Goal: Task Accomplishment & Management: Complete application form

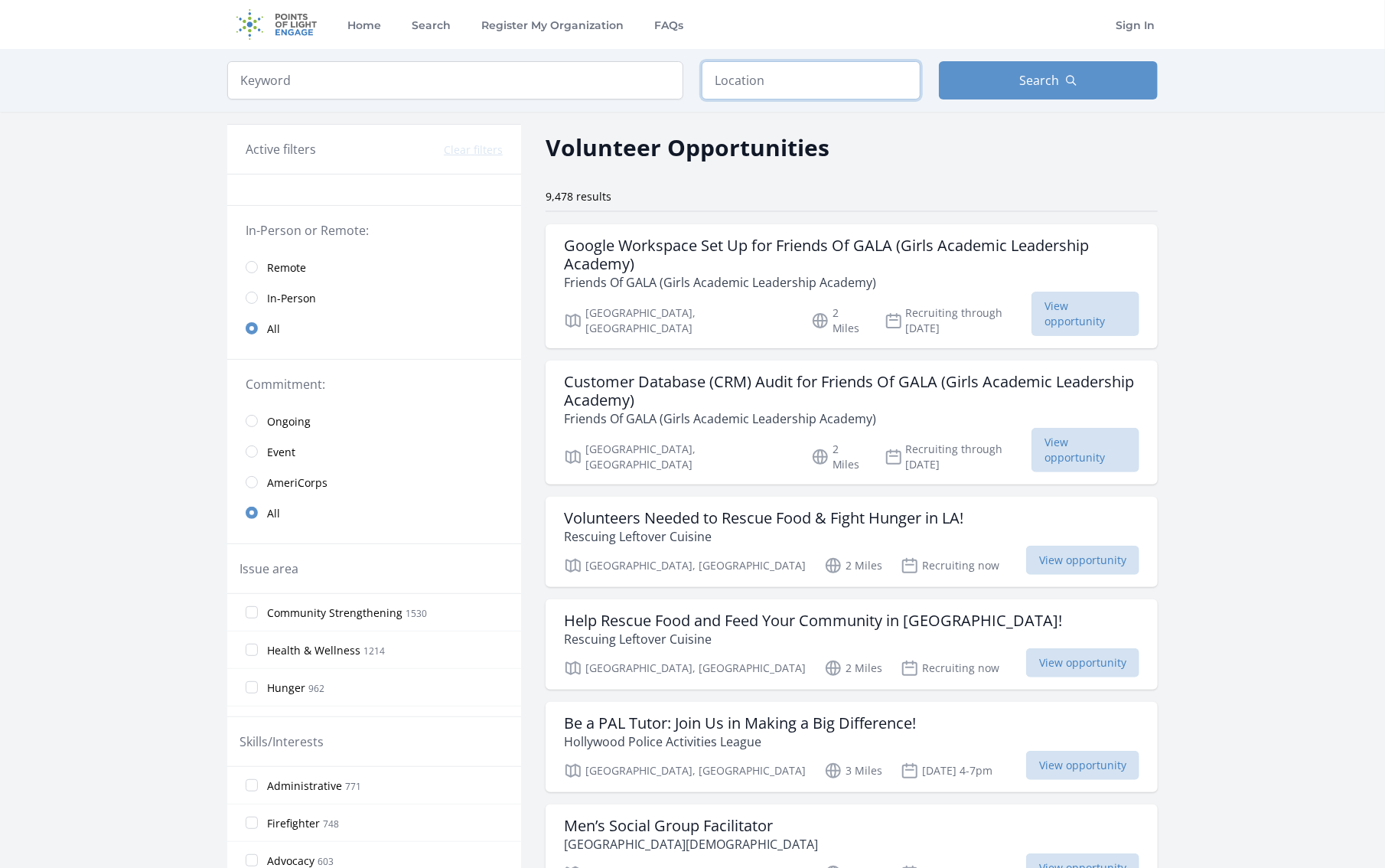
click at [756, 78] on input "text" at bounding box center [811, 80] width 219 height 38
type input "[GEOGRAPHIC_DATA], [GEOGRAPHIC_DATA]"
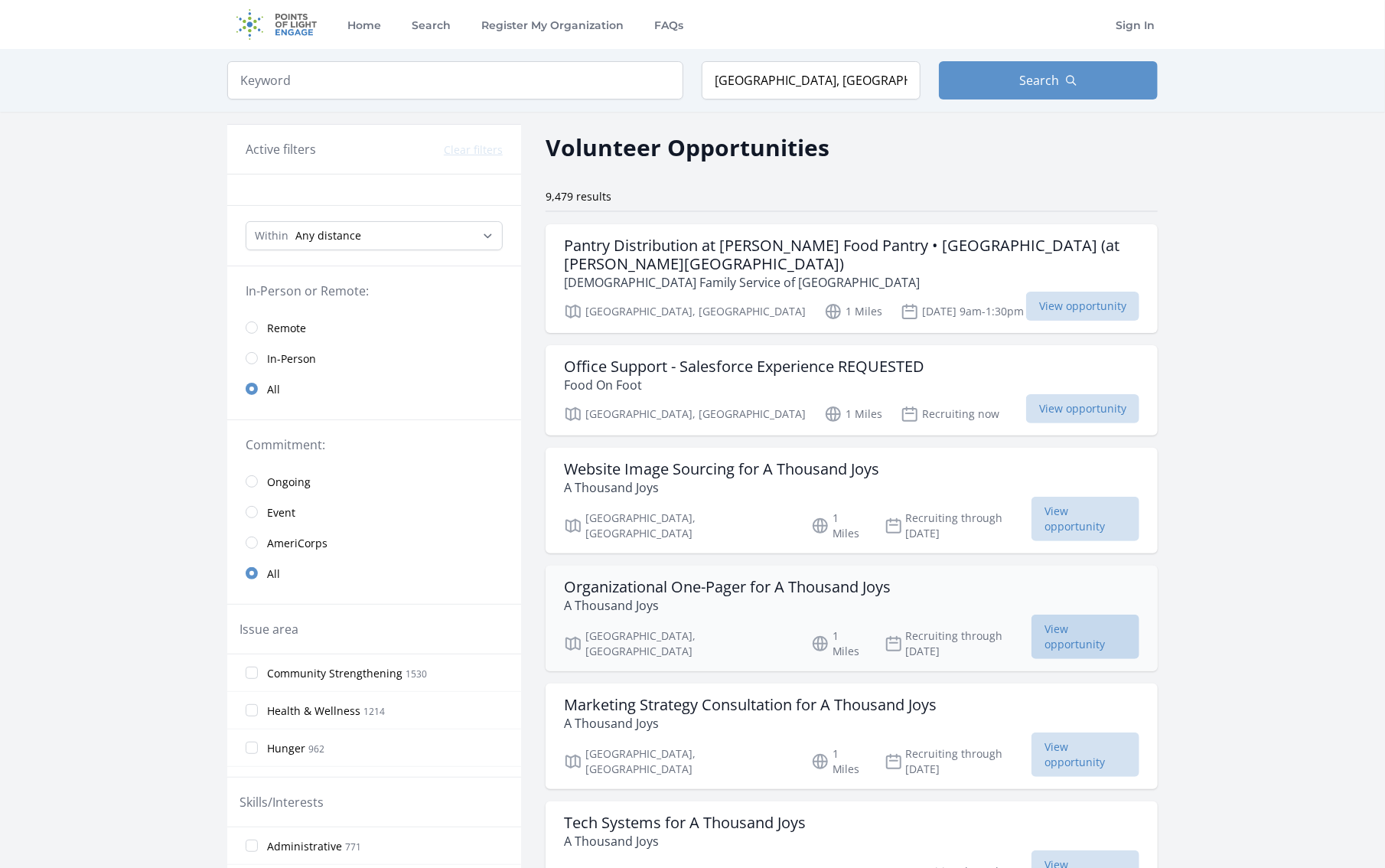
click at [1081, 614] on span "View opportunity" at bounding box center [1085, 637] width 108 height 44
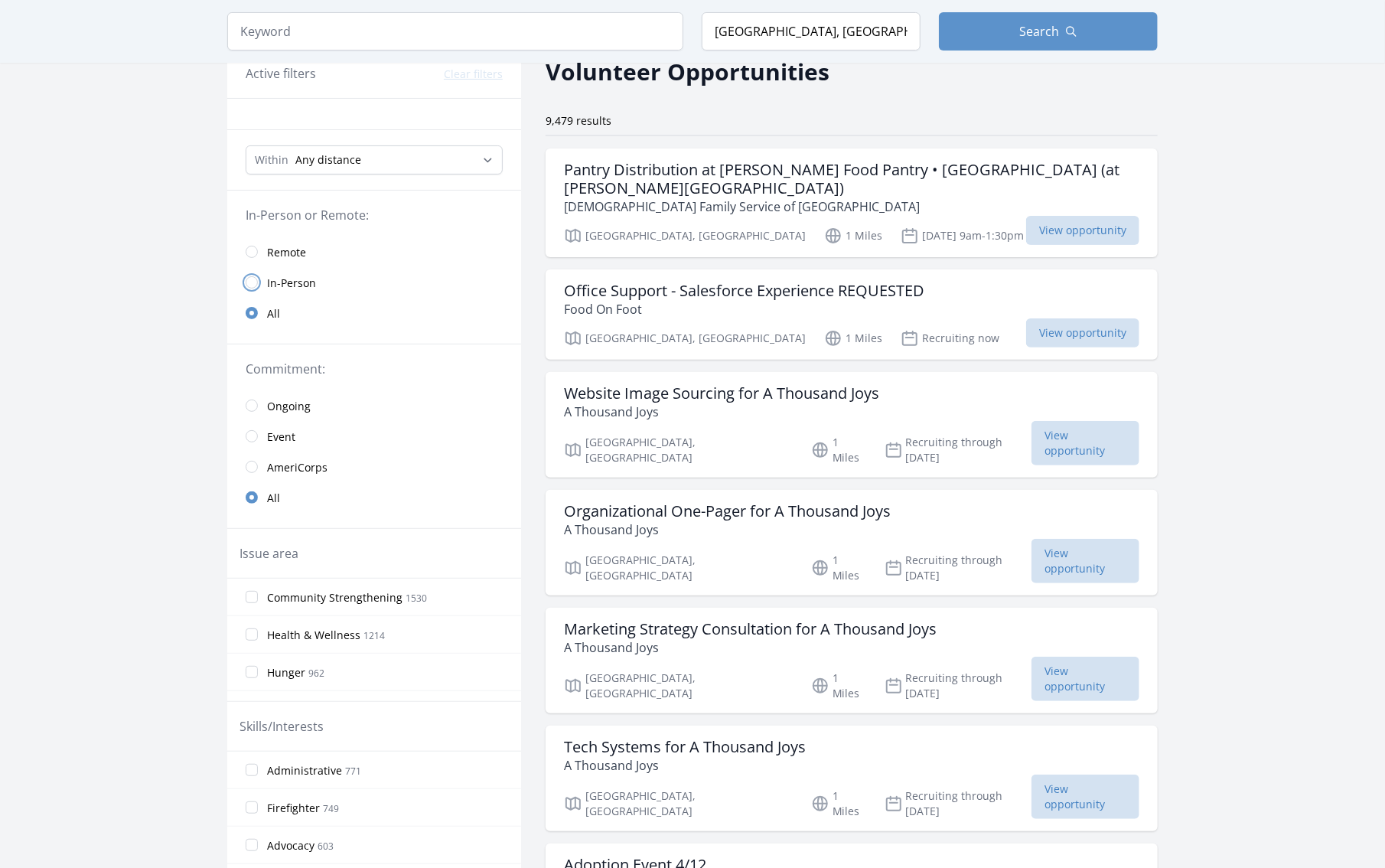
click at [248, 281] on input "radio" at bounding box center [251, 282] width 12 height 12
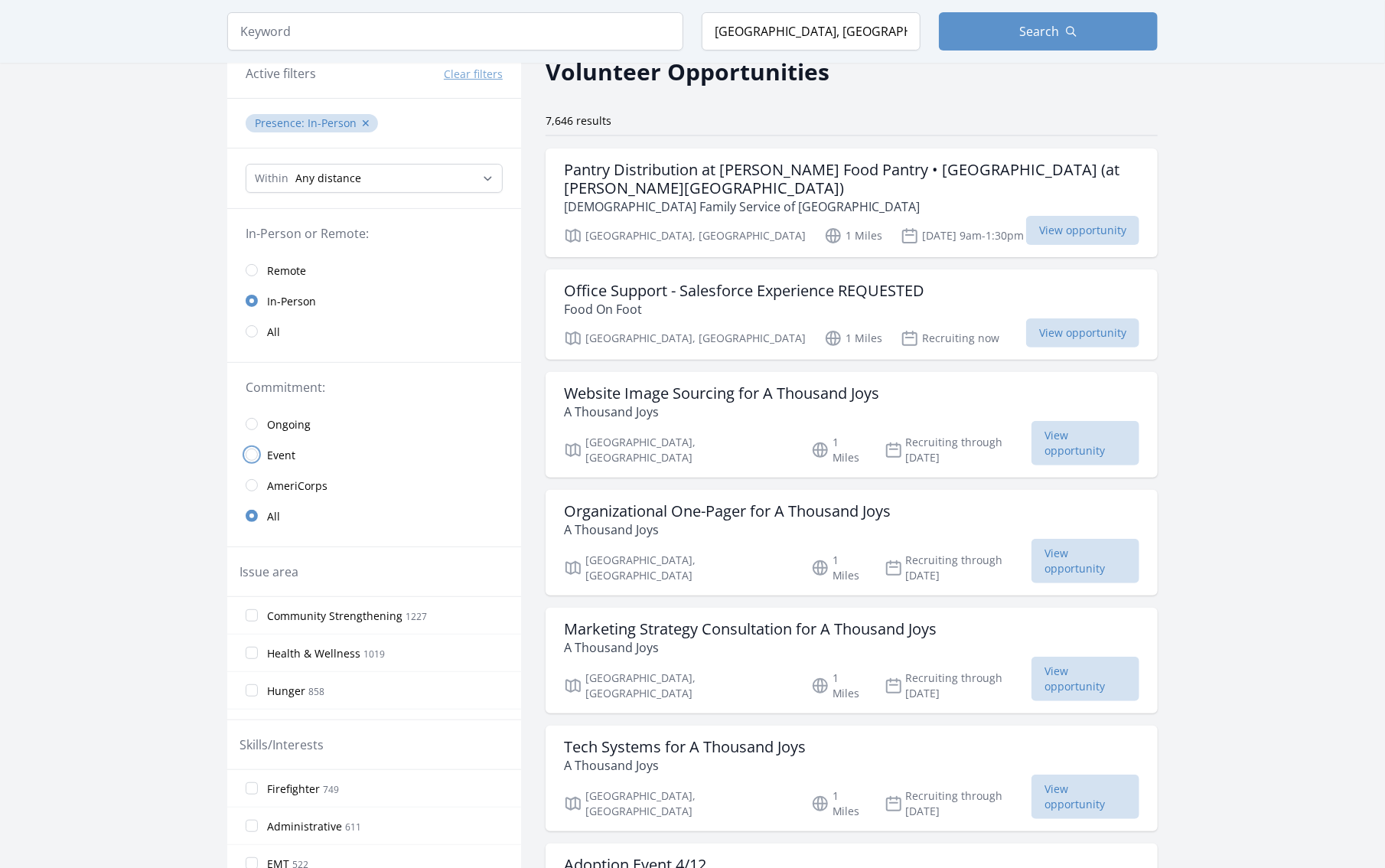
click at [254, 454] on input "radio" at bounding box center [251, 454] width 12 height 12
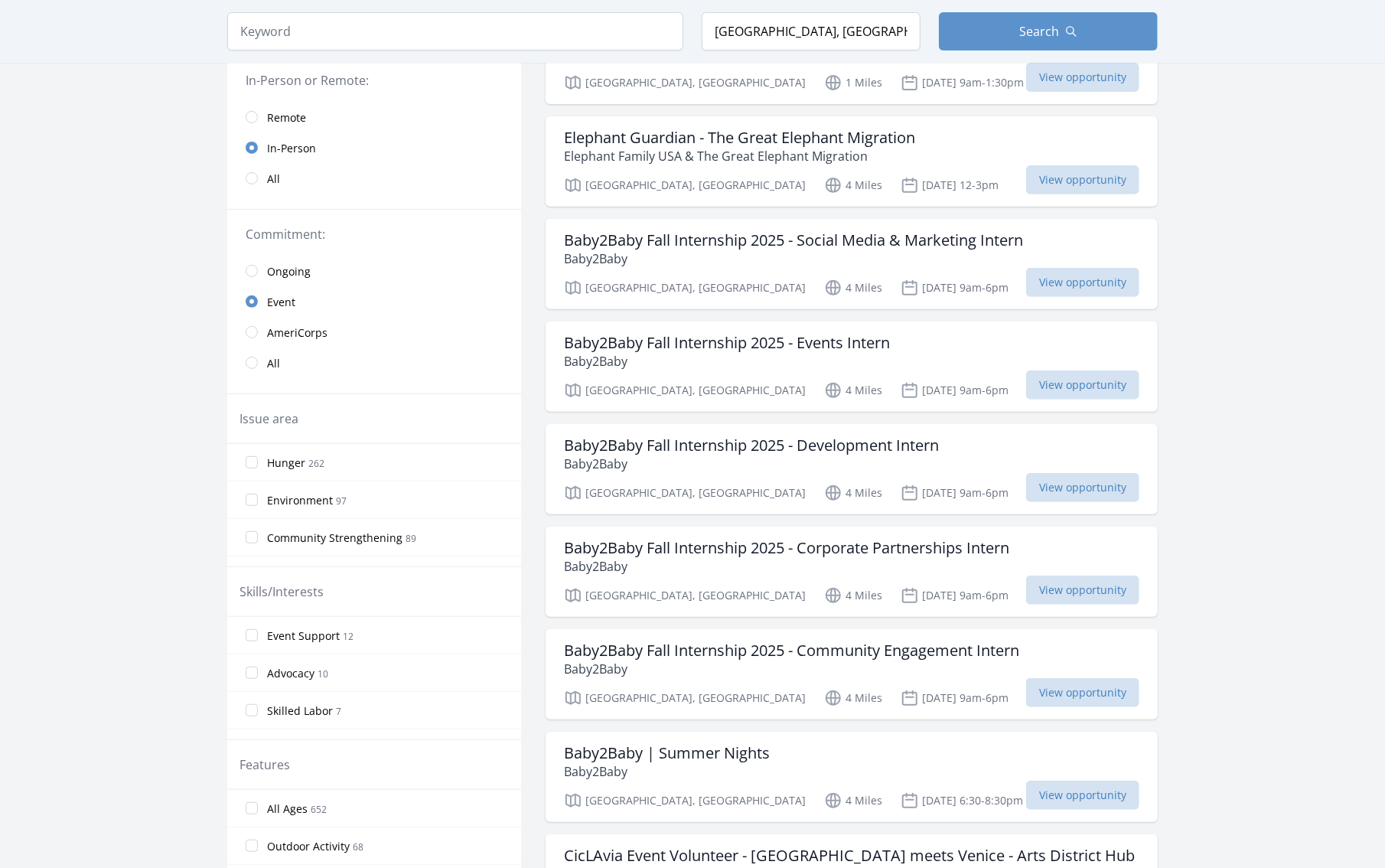
scroll to position [76, 0]
click at [249, 535] on input "Education 43" at bounding box center [251, 536] width 12 height 12
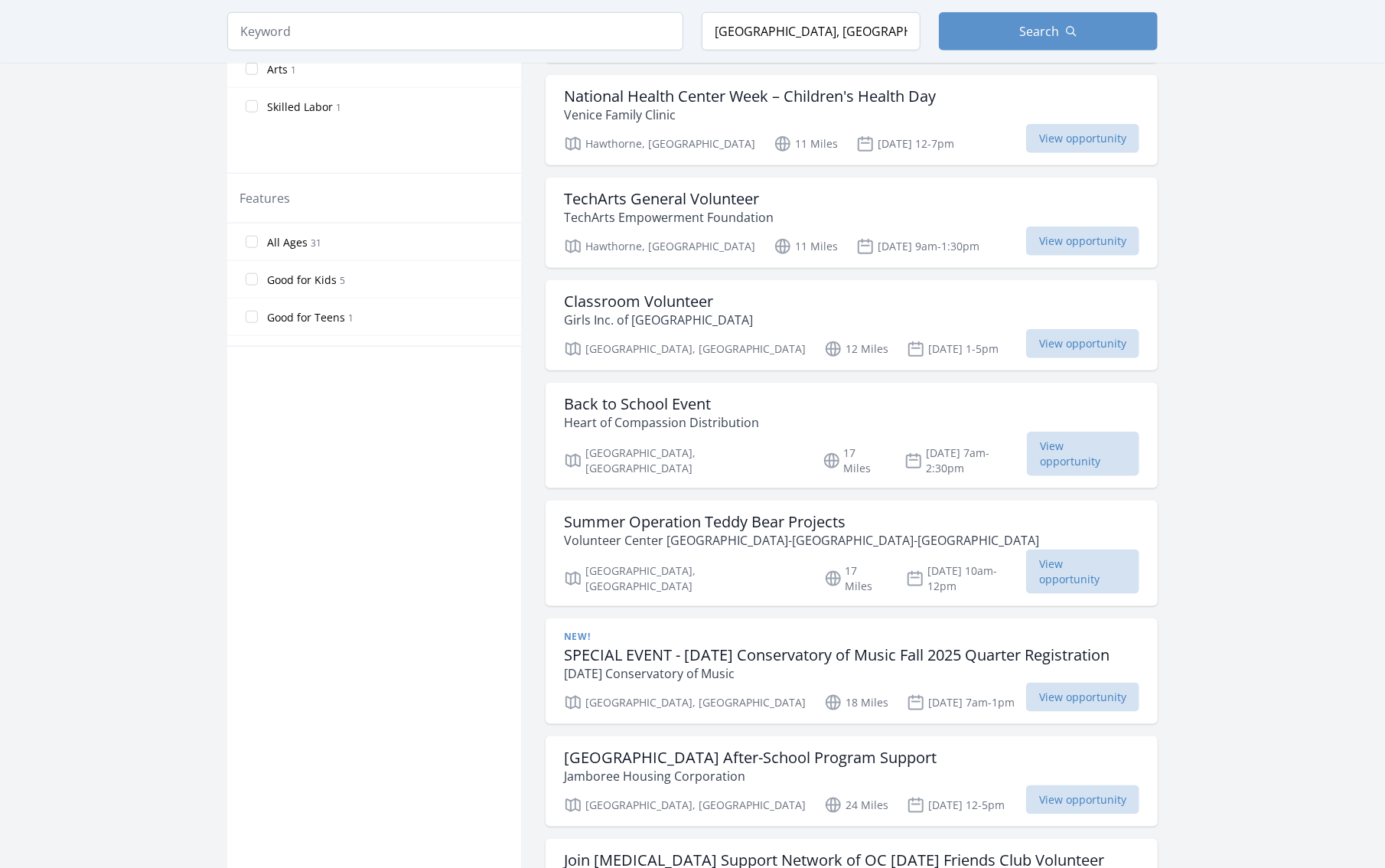
scroll to position [229, 0]
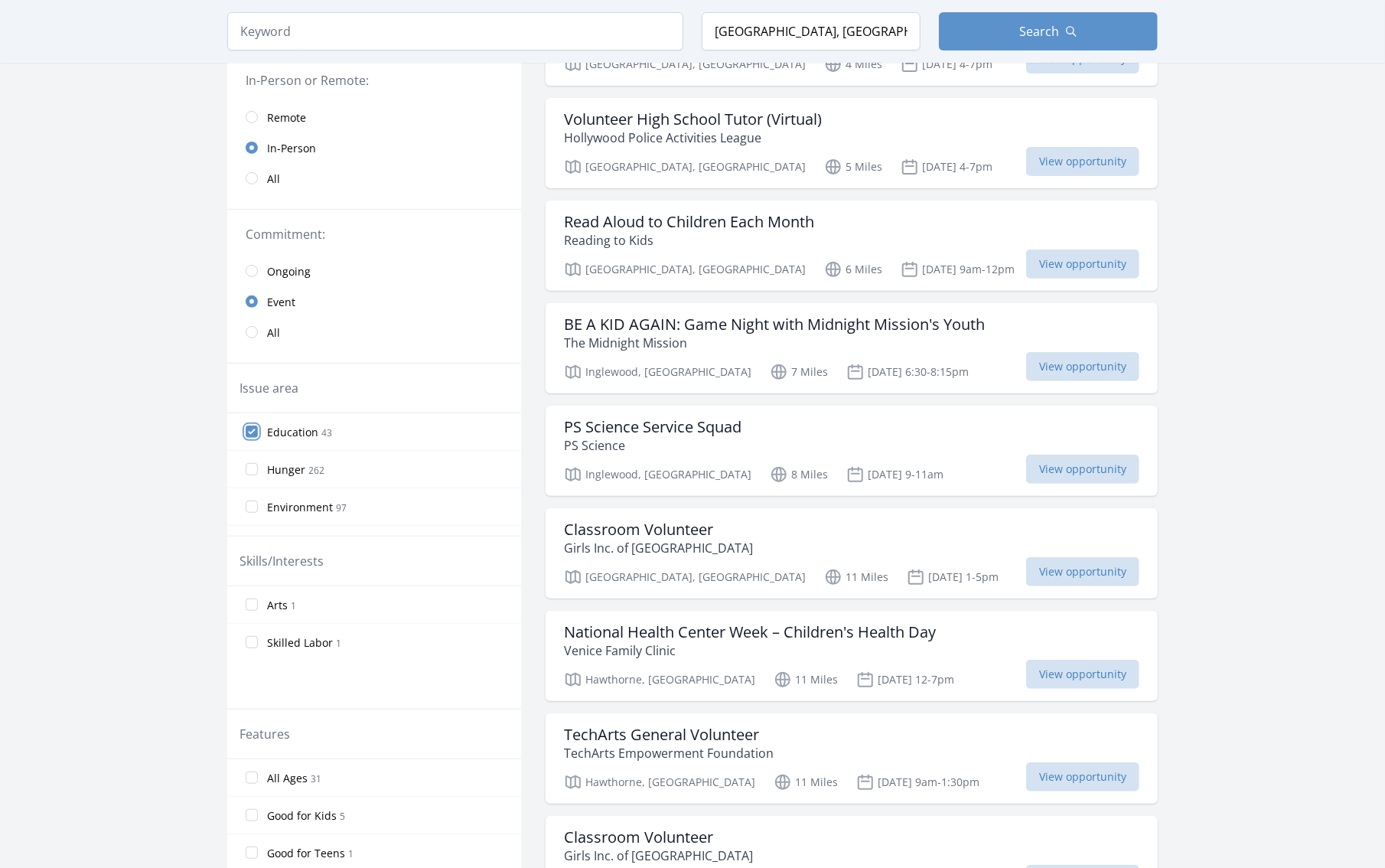
click at [254, 433] on input "Education 43" at bounding box center [251, 431] width 12 height 12
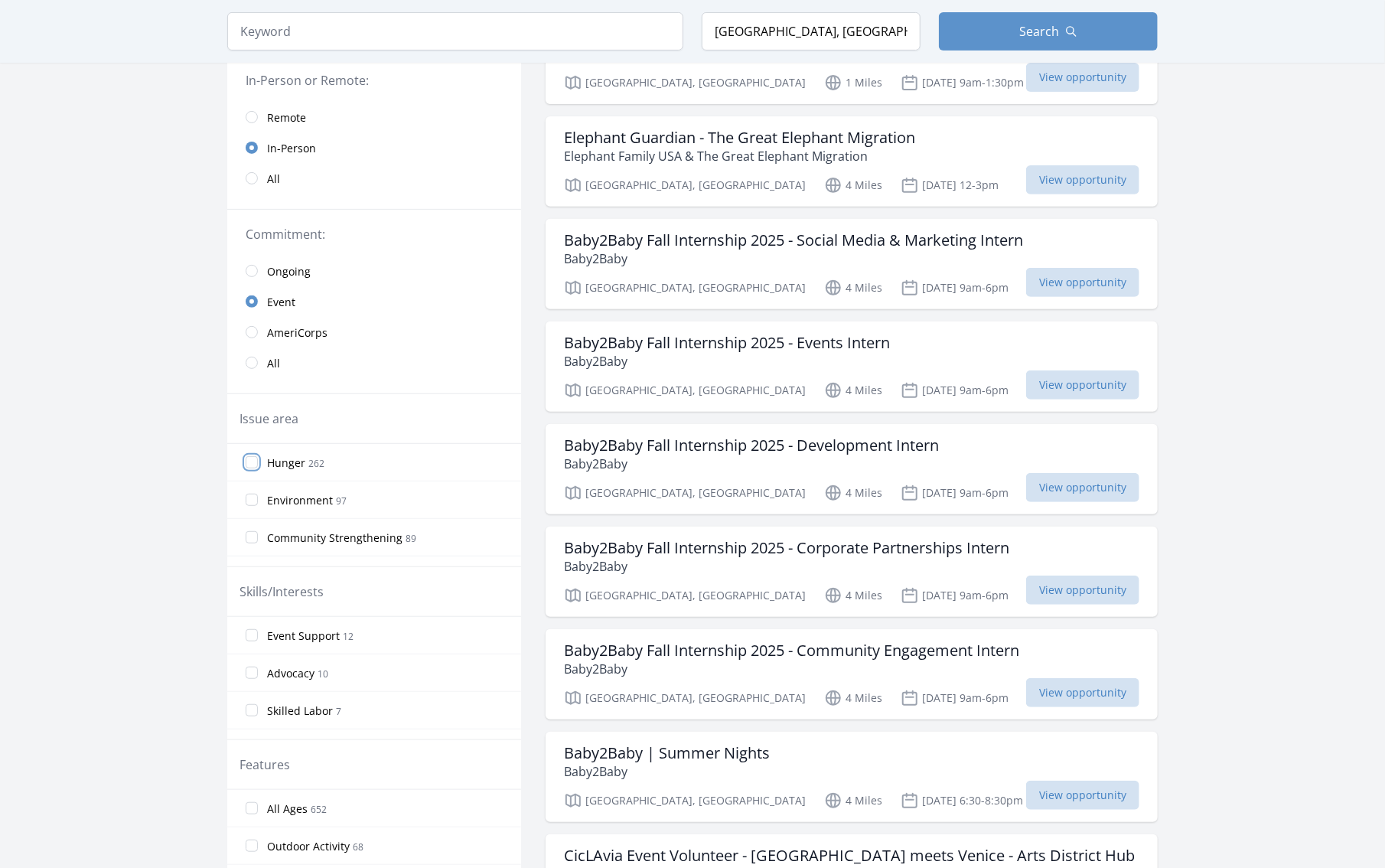
click at [252, 462] on input "Hunger 262" at bounding box center [251, 461] width 12 height 12
click at [252, 461] on input "Hunger 262" at bounding box center [251, 461] width 12 height 12
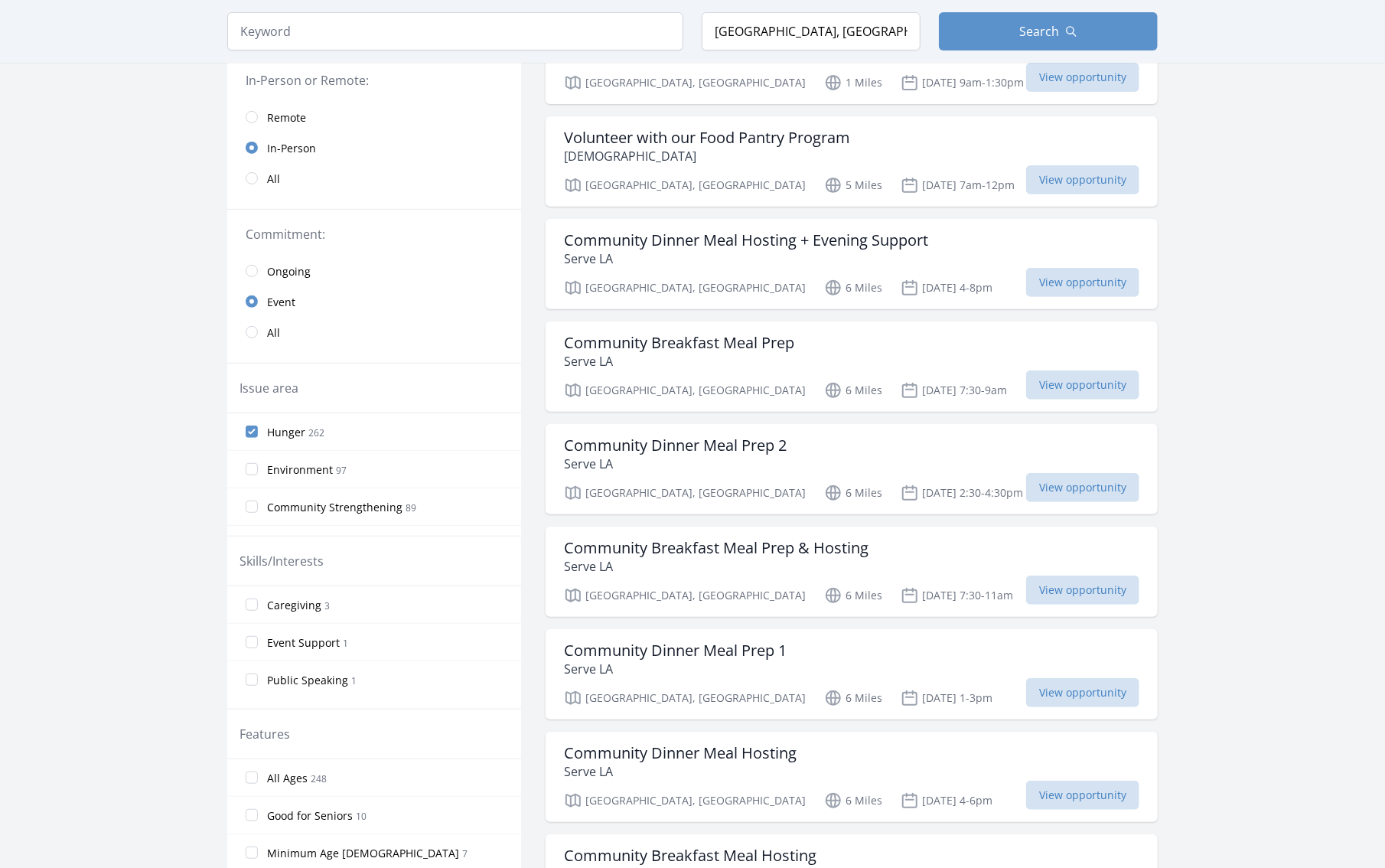
scroll to position [0, 0]
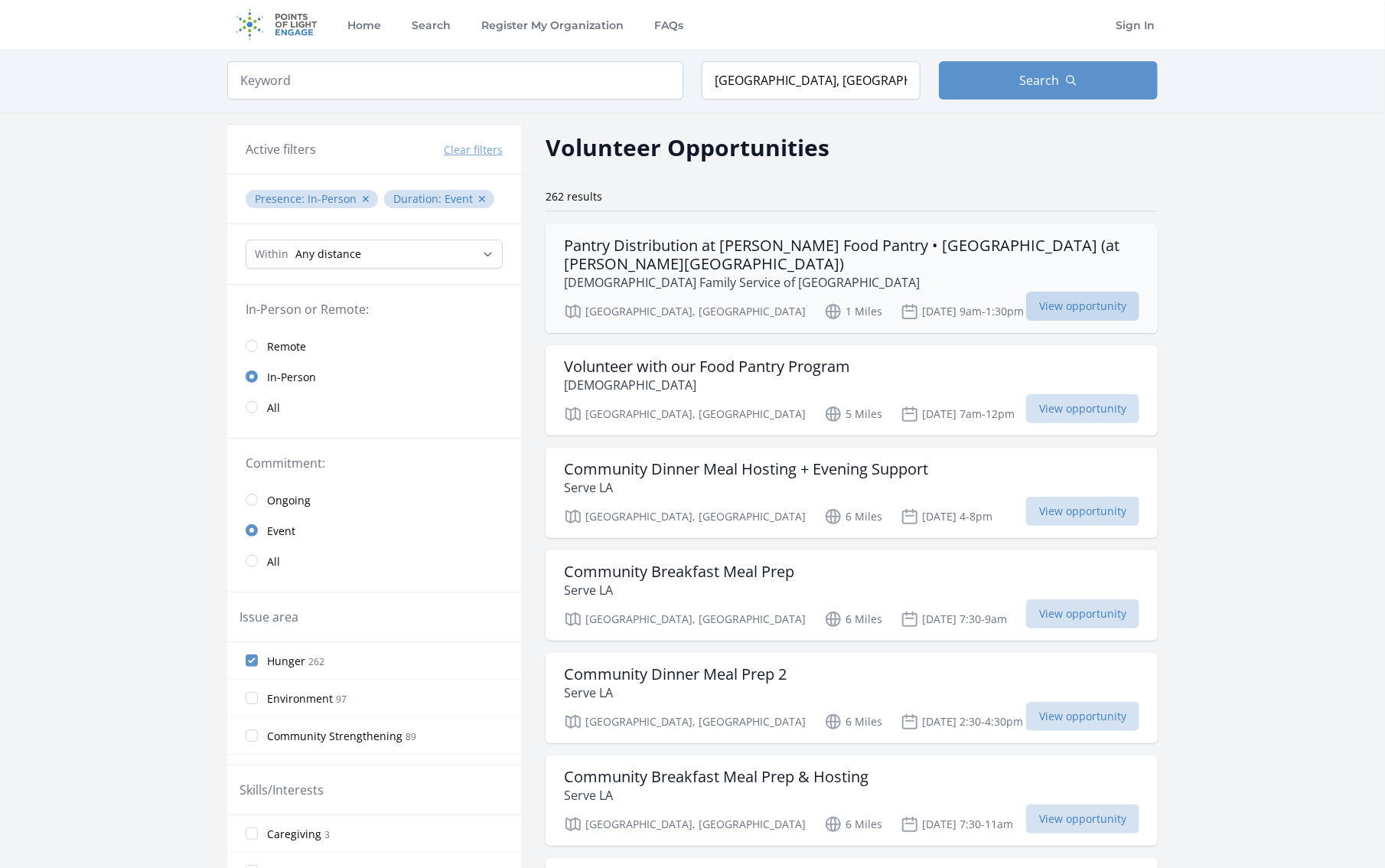
click at [1081, 292] on span "View opportunity" at bounding box center [1083, 306] width 113 height 29
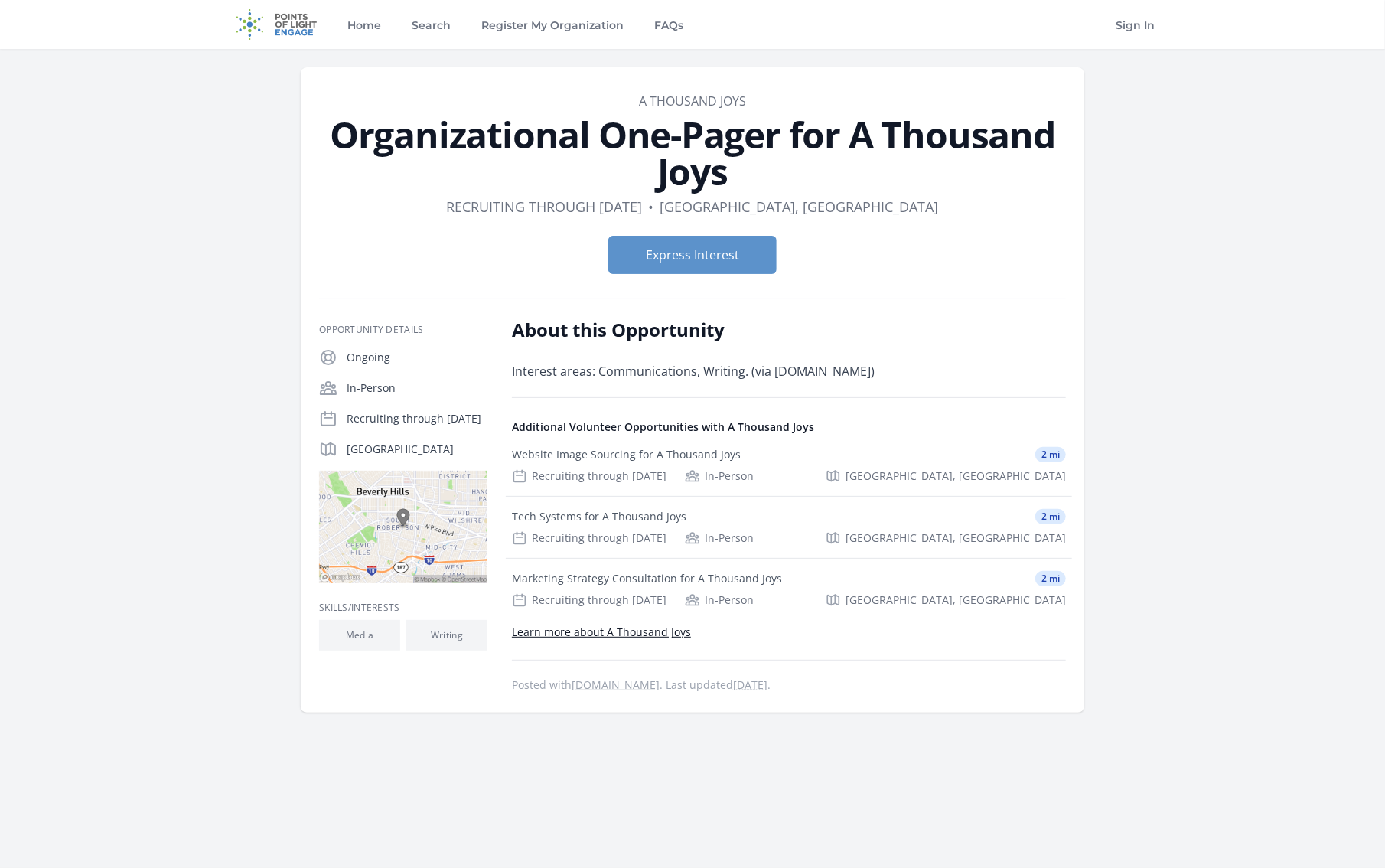
click at [603, 633] on link "Learn more about A Thousand Joys" at bounding box center [602, 632] width 179 height 14
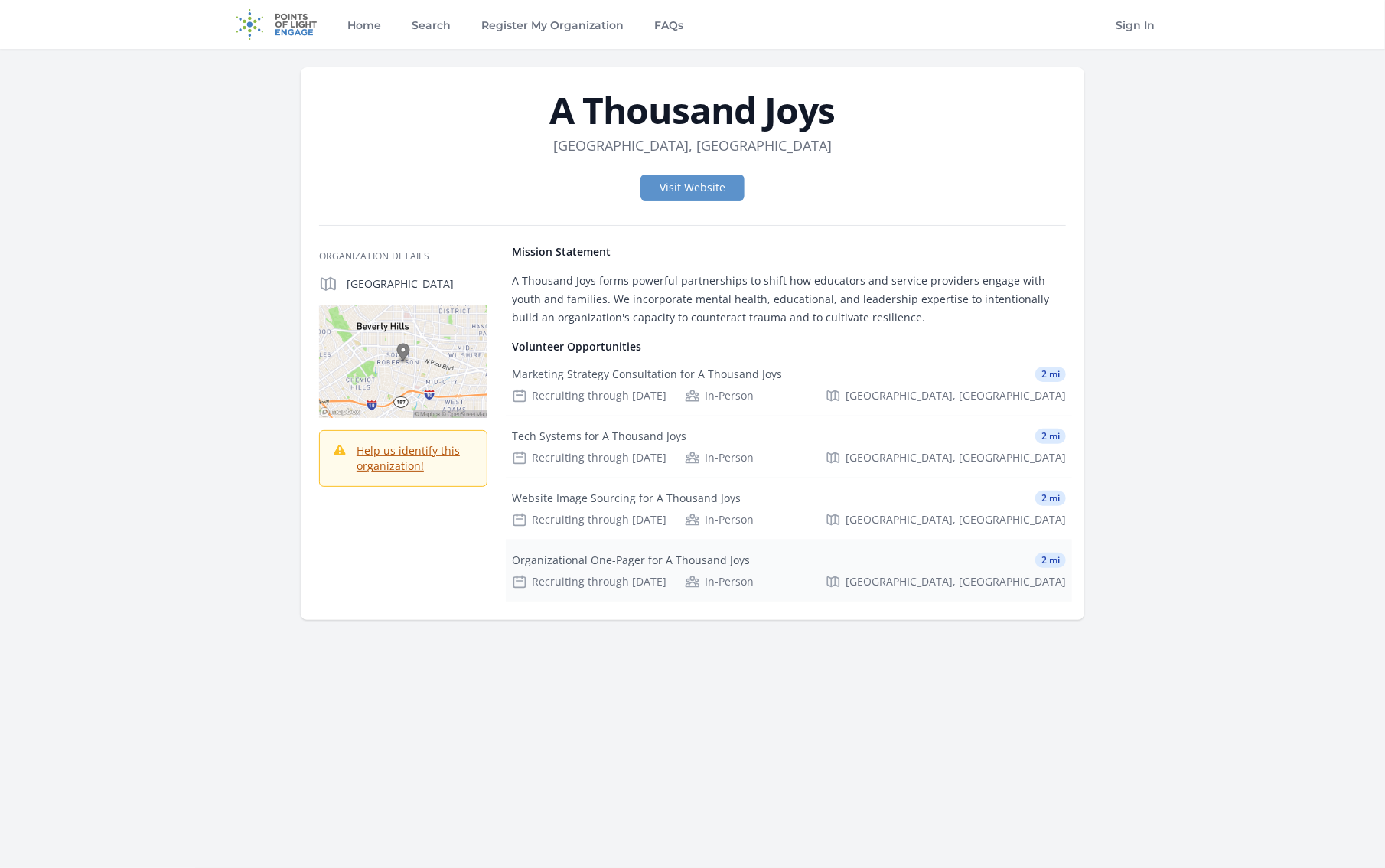
click at [597, 563] on div "Organizational One-Pager for A Thousand Joys" at bounding box center [631, 560] width 238 height 15
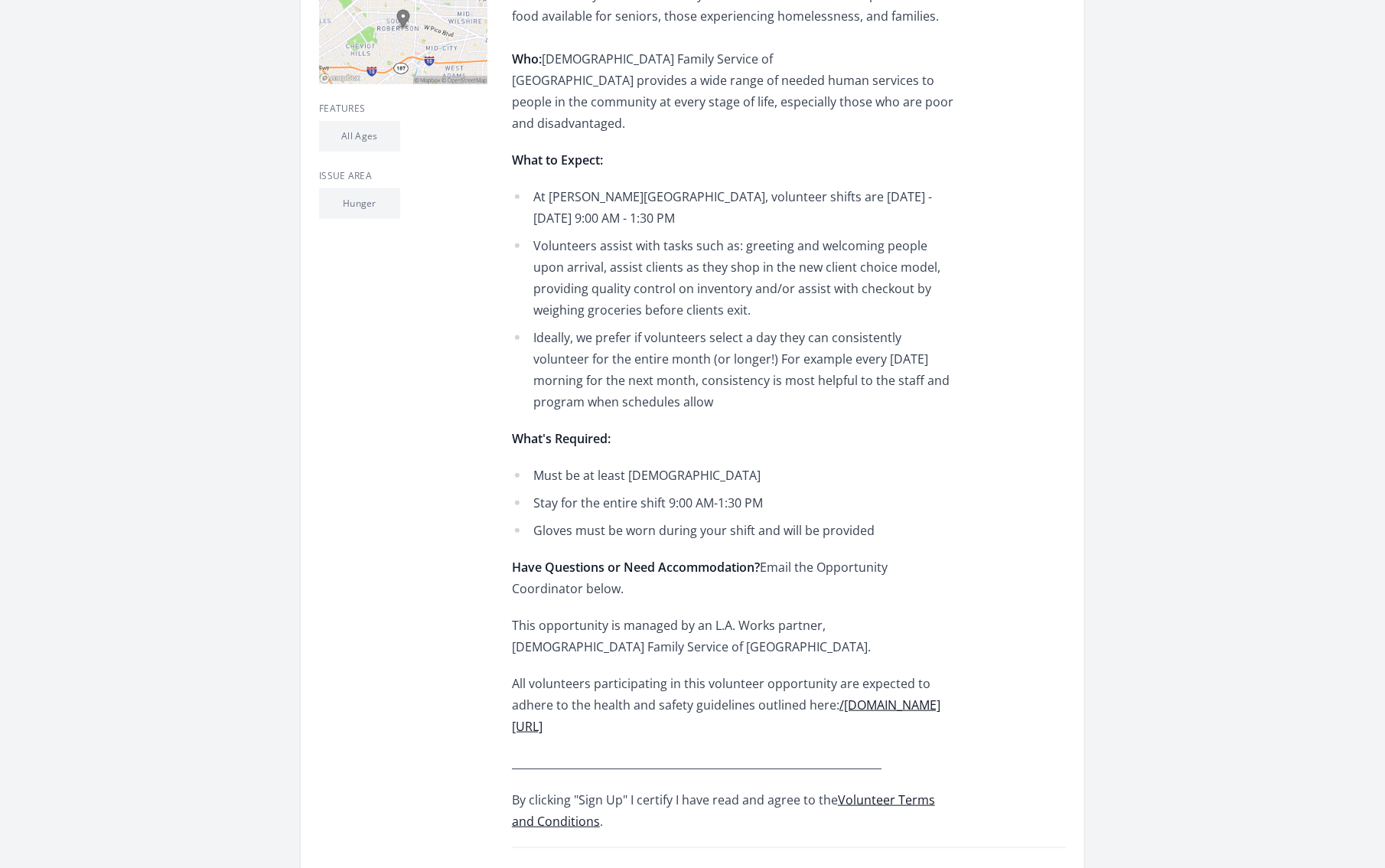
scroll to position [611, 0]
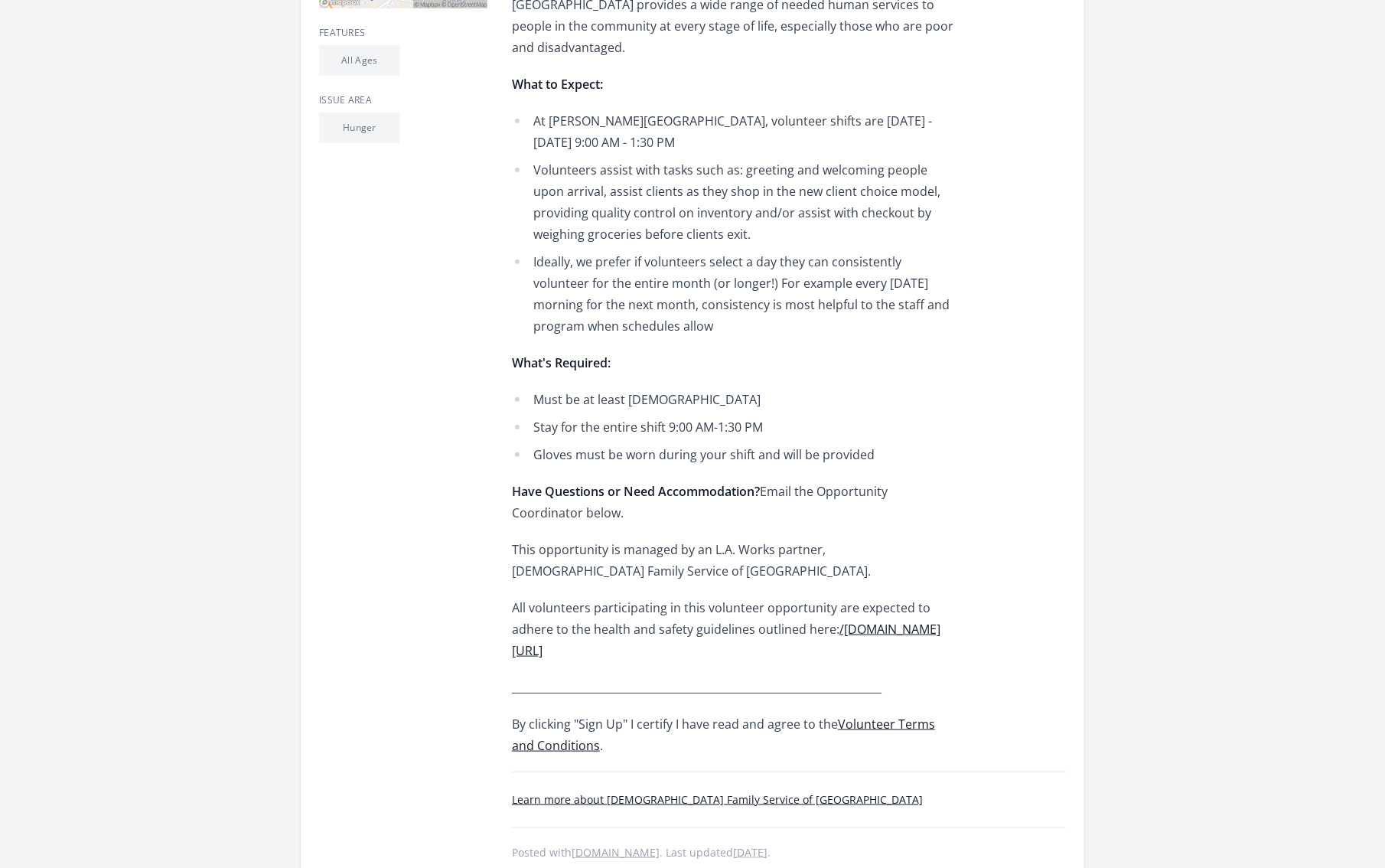
click at [701, 792] on link "Learn more about [DEMOGRAPHIC_DATA] Family Service of [GEOGRAPHIC_DATA]" at bounding box center [717, 799] width 411 height 14
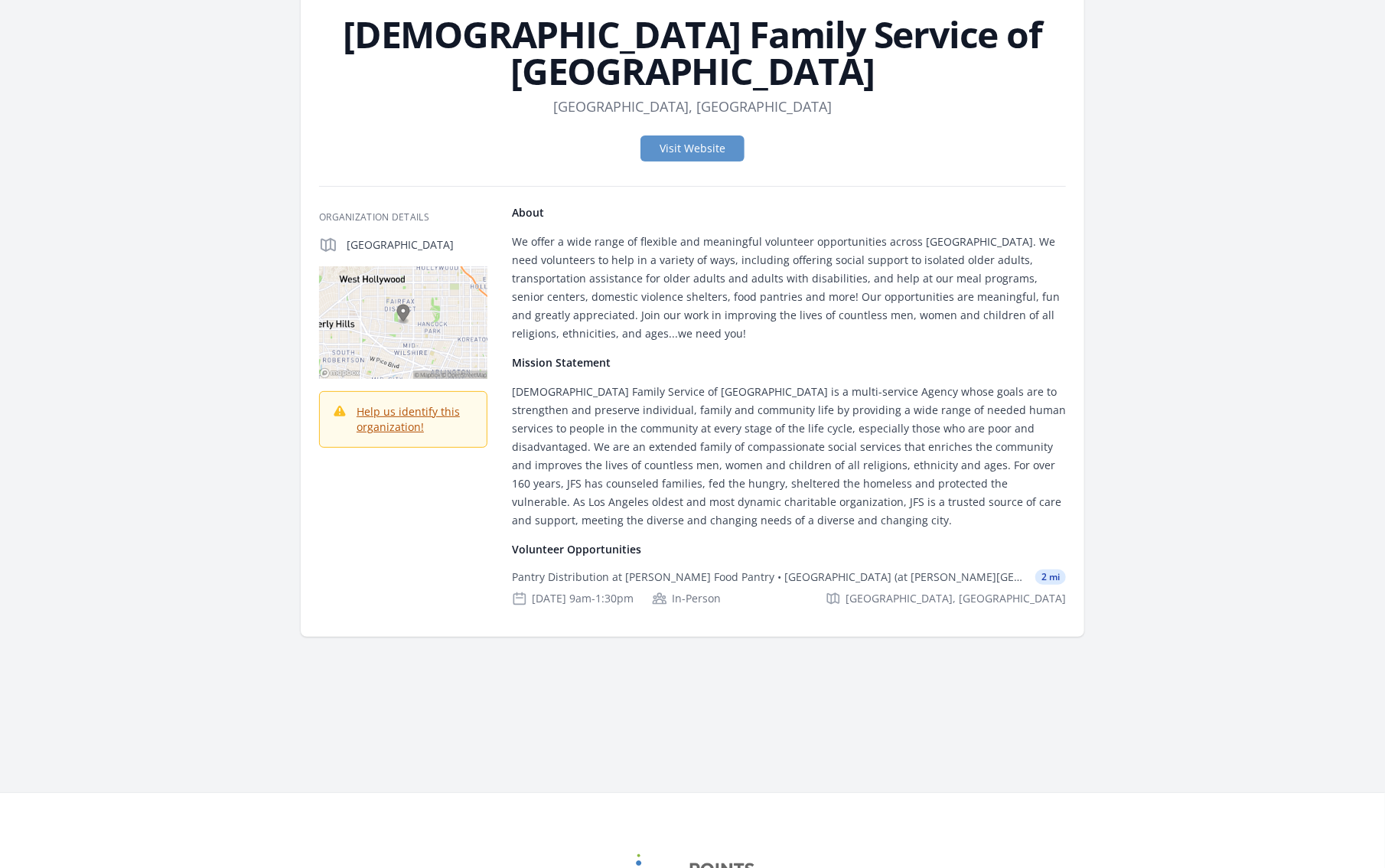
scroll to position [153, 0]
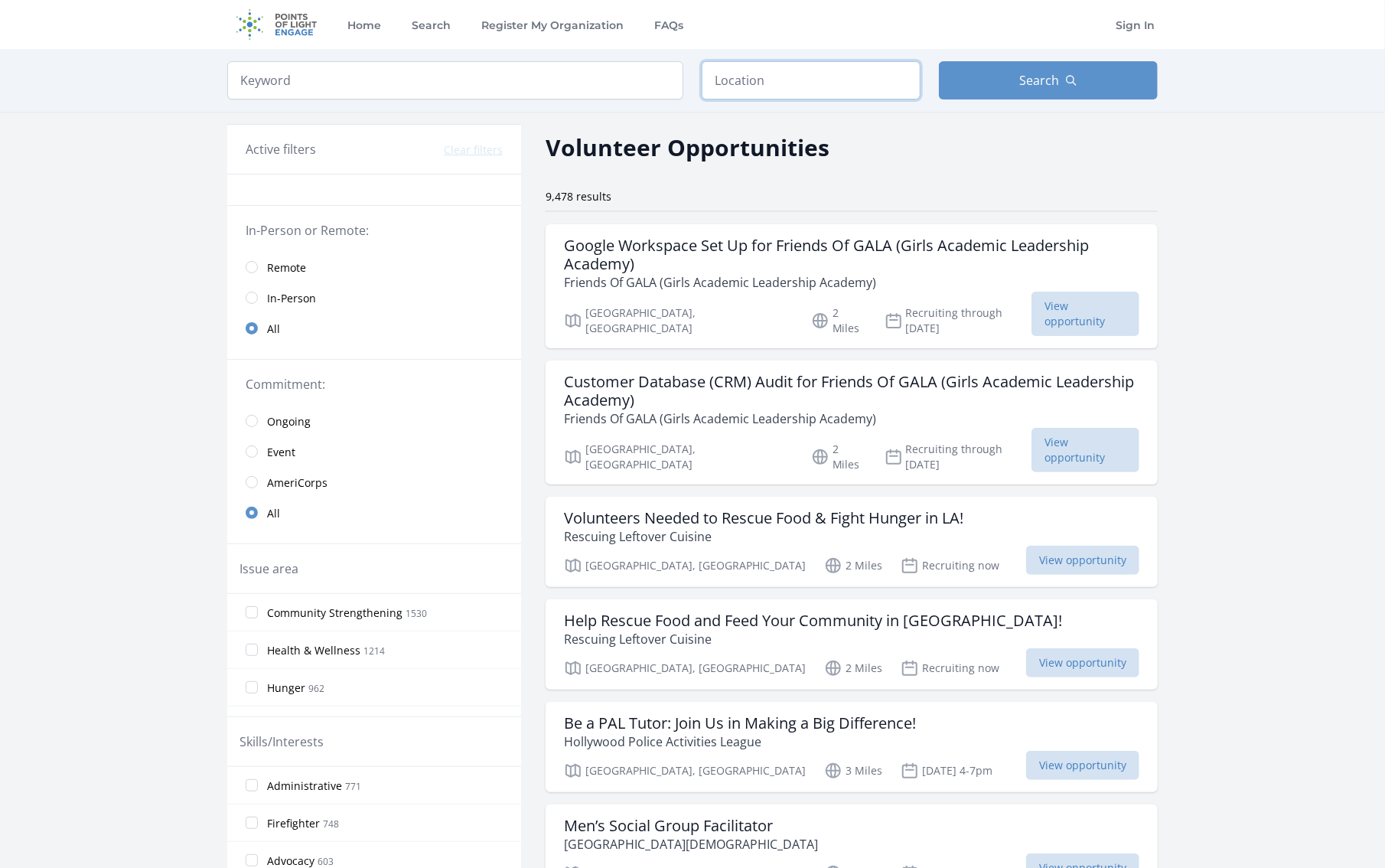
click at [771, 79] on input "text" at bounding box center [811, 80] width 219 height 38
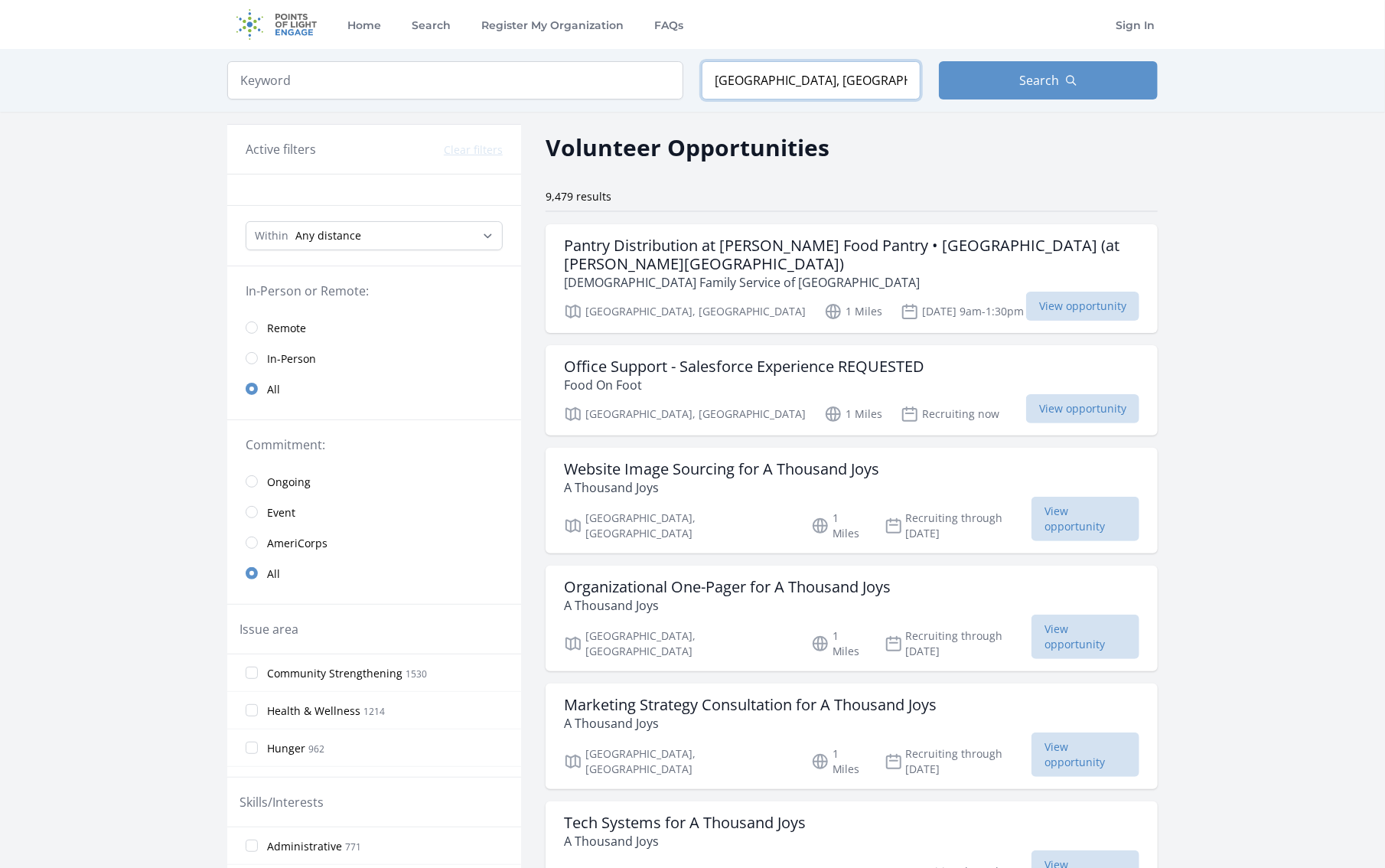
type input "Beverly Hills, CA 90211, USA"
click at [254, 354] on input "radio" at bounding box center [251, 358] width 12 height 12
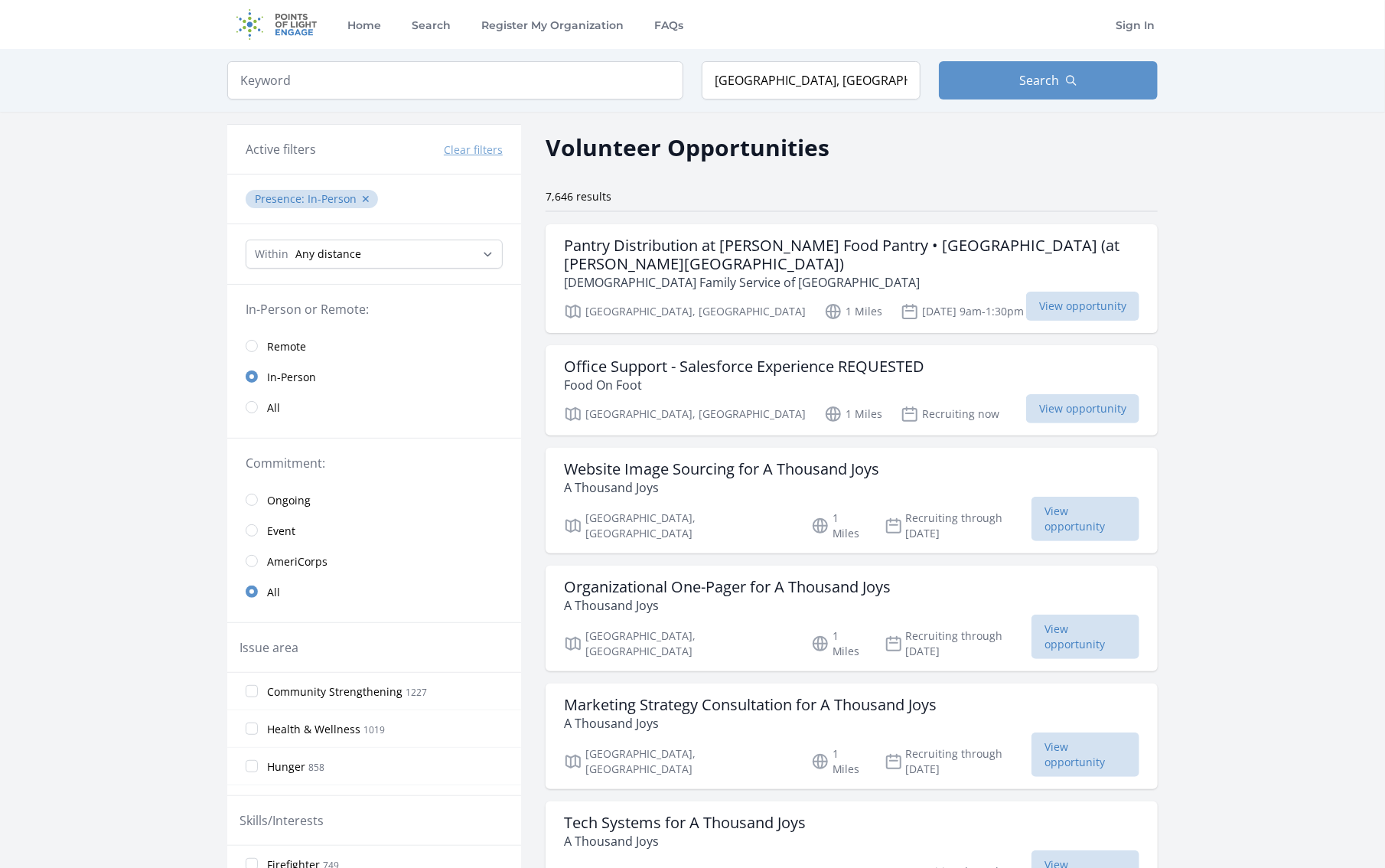
scroll to position [76, 0]
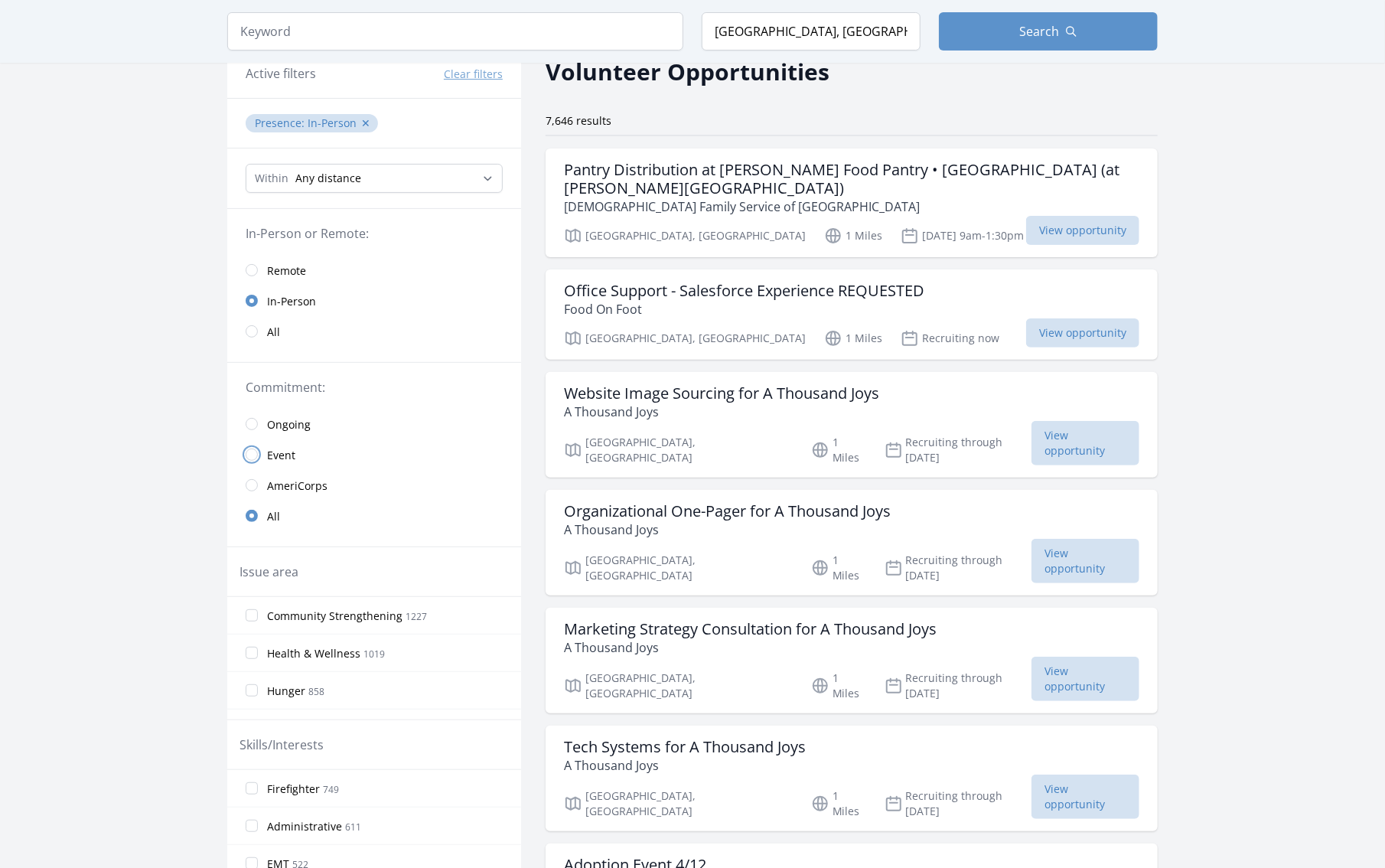
click at [251, 453] on input "radio" at bounding box center [251, 454] width 12 height 12
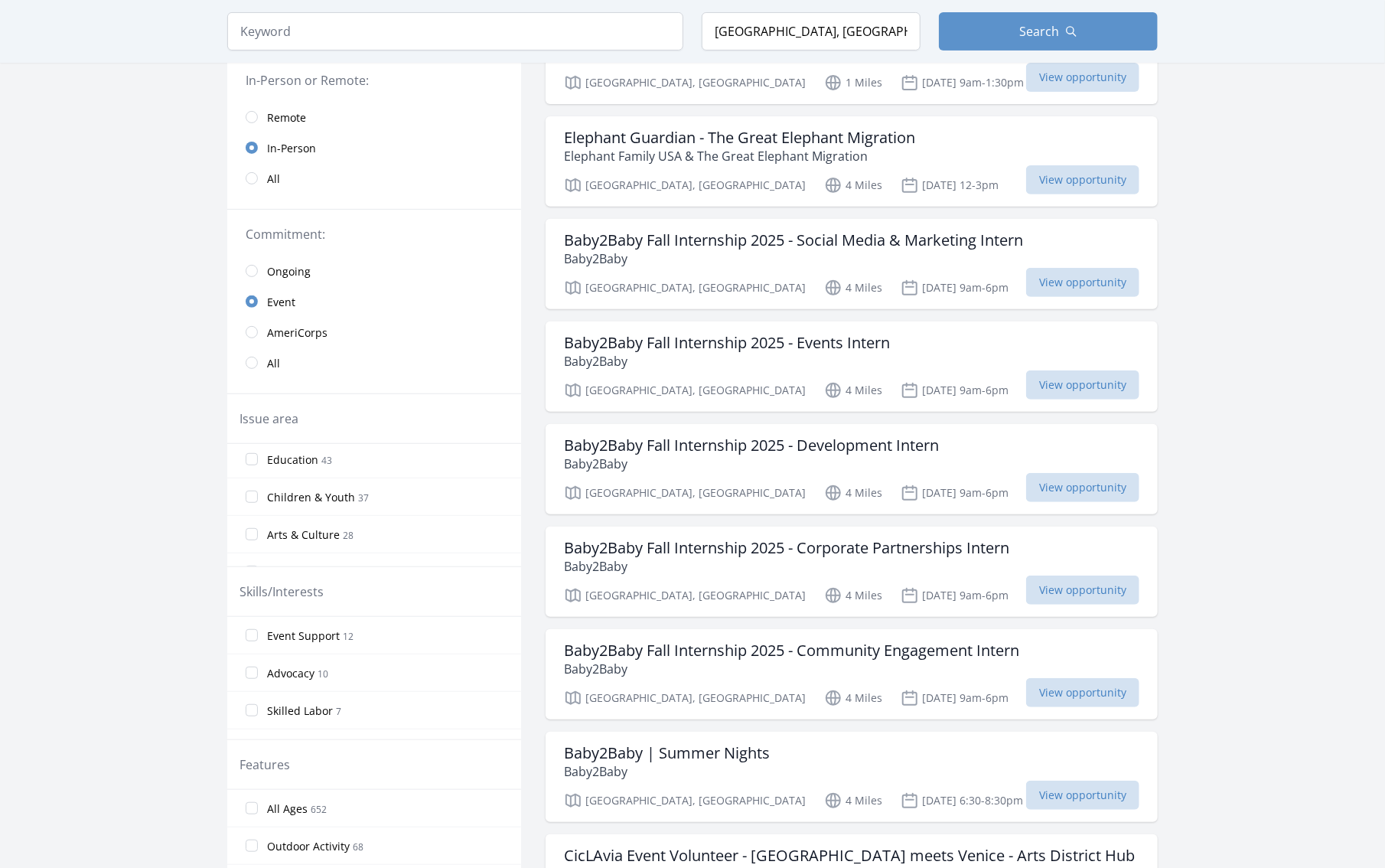
scroll to position [184, 0]
click at [250, 499] on input "Arts & Culture 28" at bounding box center [251, 503] width 12 height 12
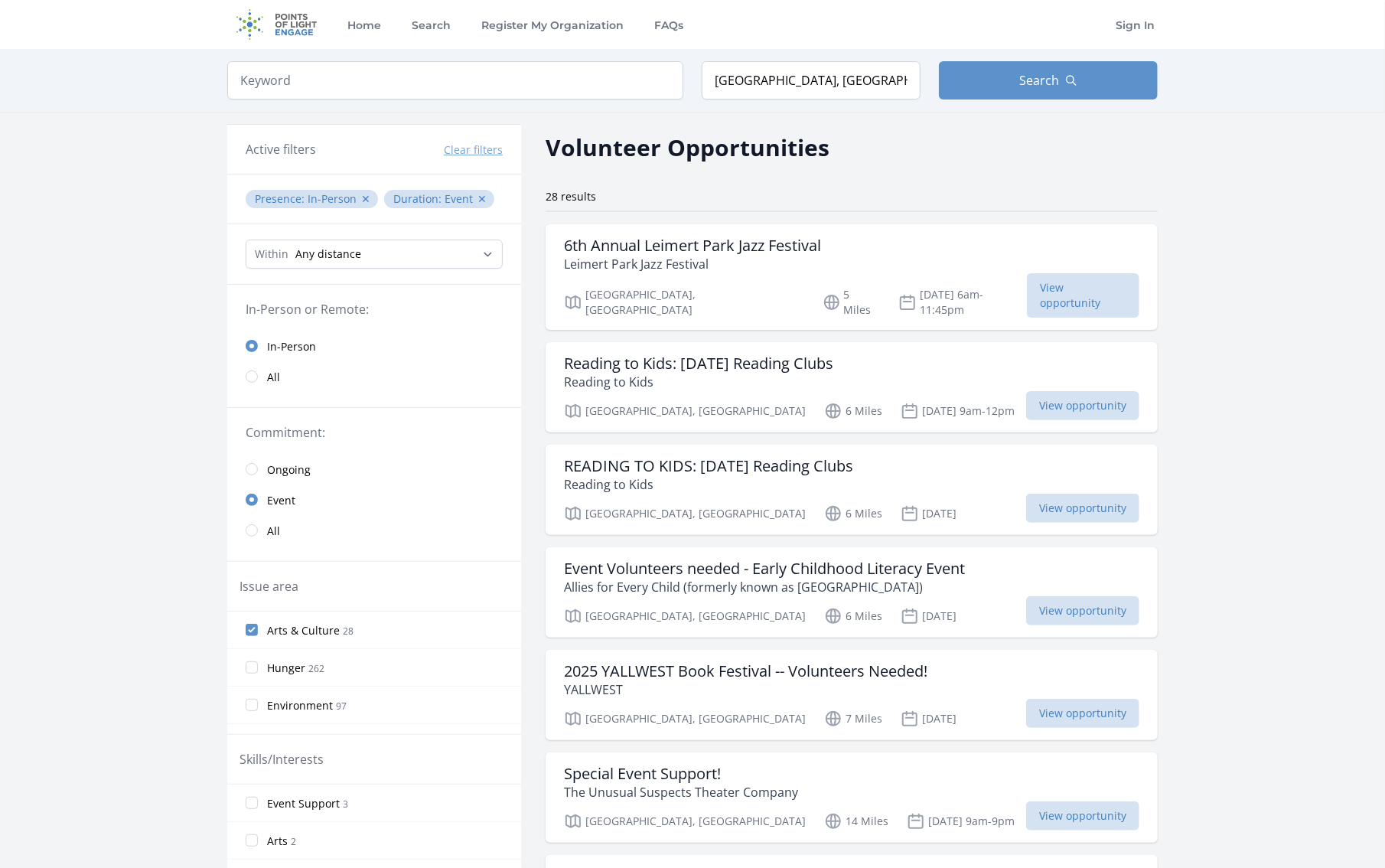
scroll to position [76, 0]
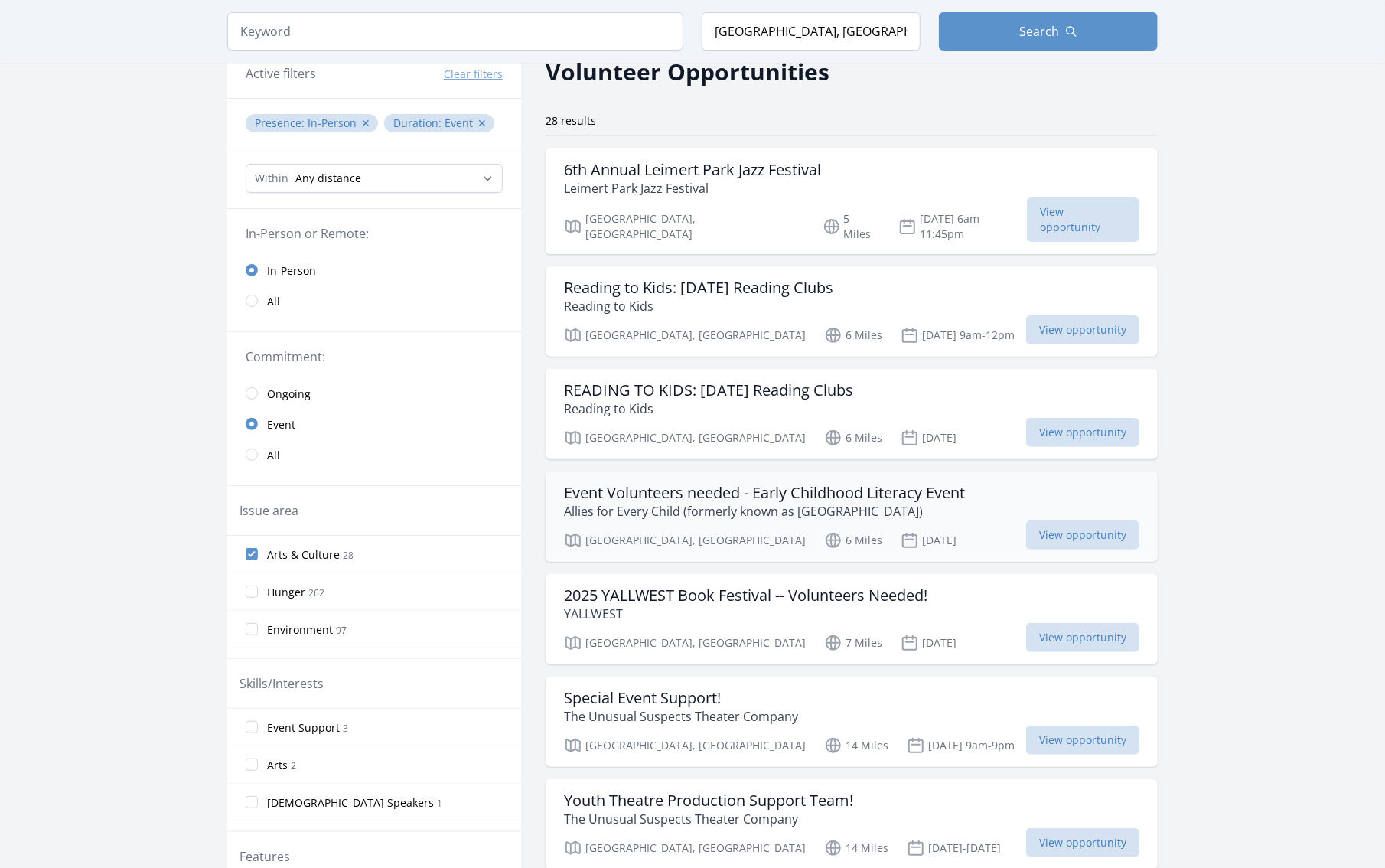
click at [712, 484] on h3 "Event Volunteers needed - Early Childhood Literacy Event" at bounding box center [764, 492] width 401 height 18
